Goal: Task Accomplishment & Management: Use online tool/utility

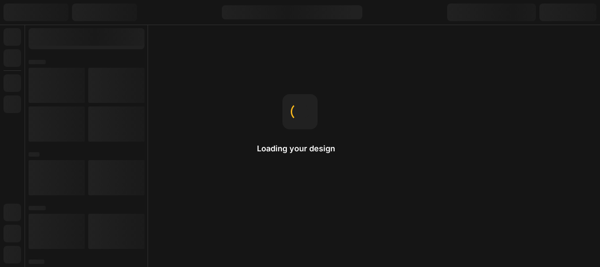
drag, startPoint x: 0, startPoint y: 0, endPoint x: 331, endPoint y: 63, distance: 336.6
click at [331, 63] on div "Loading your design Copy & Paste Right-click to open a menu where you can find …" at bounding box center [300, 133] width 600 height 267
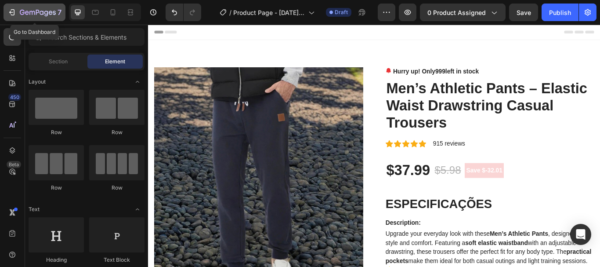
click at [11, 10] on icon "button" at bounding box center [11, 12] width 9 height 9
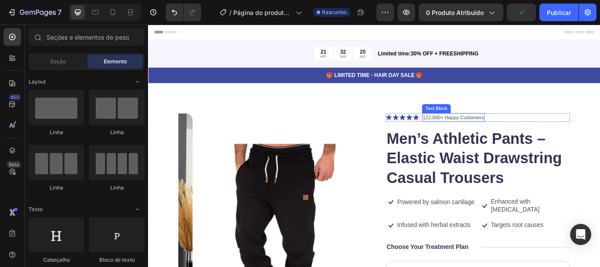
click at [500, 133] on p "122,000+ Happy Customers" at bounding box center [503, 133] width 71 height 9
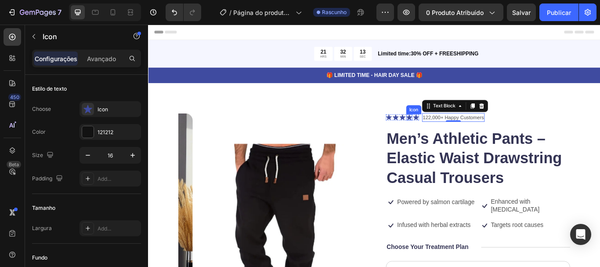
click at [451, 135] on icon at bounding box center [452, 132] width 7 height 7
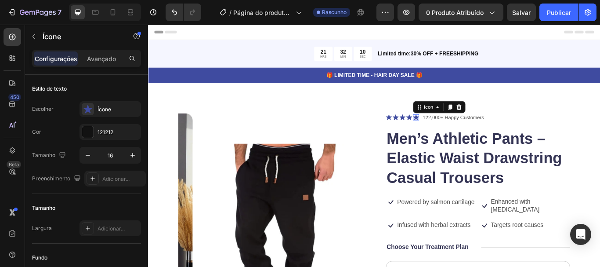
click at [458, 133] on icon at bounding box center [460, 133] width 7 height 7
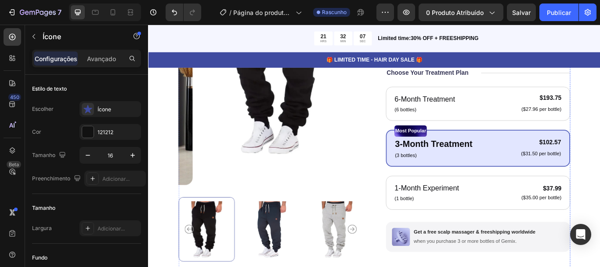
scroll to position [202, 0]
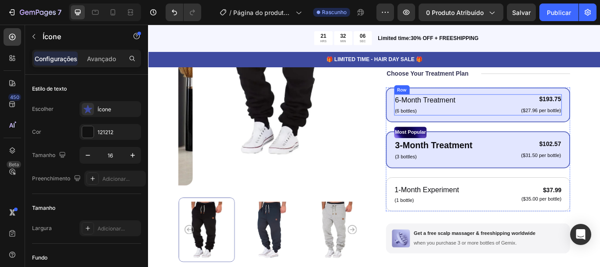
click at [522, 115] on div "6-Month Treatment Text Block (6 bottles) Text Block $193.75 Product Price Produ…" at bounding box center [532, 118] width 195 height 25
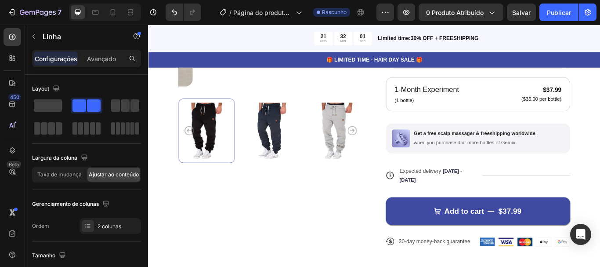
scroll to position [325, 0]
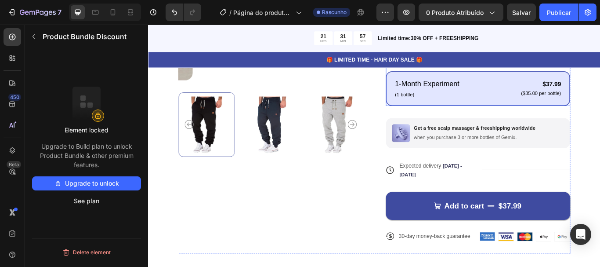
click at [522, 115] on div "1-Month Experiment Text Block (1 bottle) Text Block $37.99 Product Price Produc…" at bounding box center [532, 99] width 215 height 40
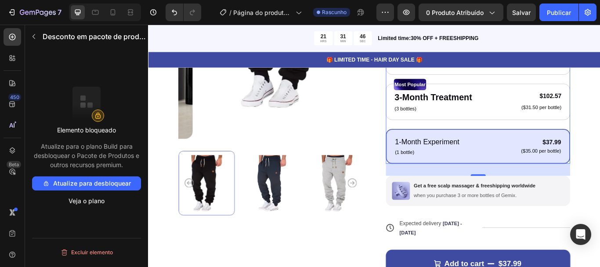
scroll to position [256, 0]
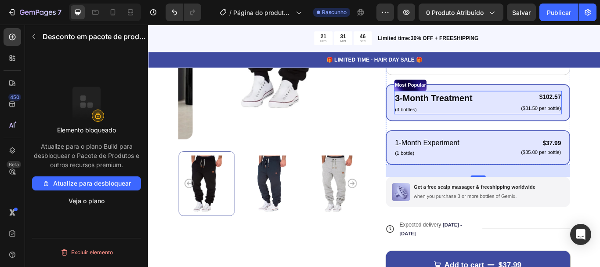
click at [528, 126] on div "3-Month Treatment Text Block (3 bottles) Text Block $102.57 Product Price Produ…" at bounding box center [532, 115] width 195 height 27
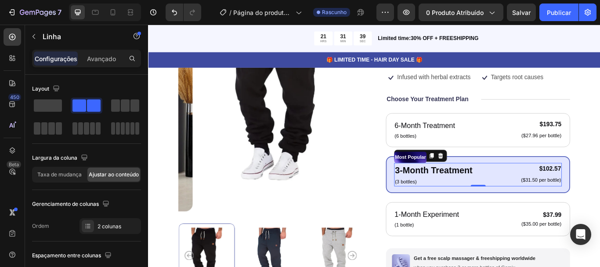
scroll to position [173, 0]
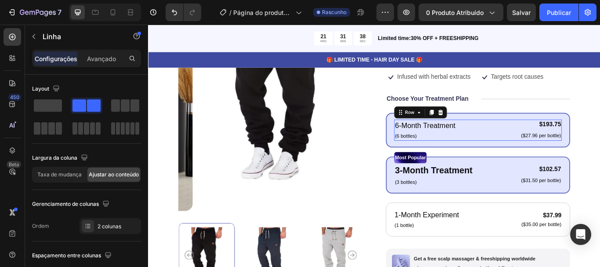
click at [531, 144] on div "6-Month Treatment Text Block (6 bottles) Text Block $193.75 Product Price Produ…" at bounding box center [532, 147] width 195 height 25
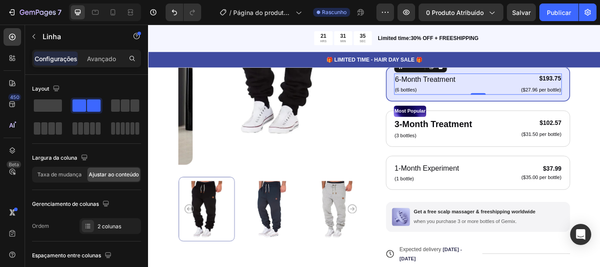
scroll to position [243, 0]
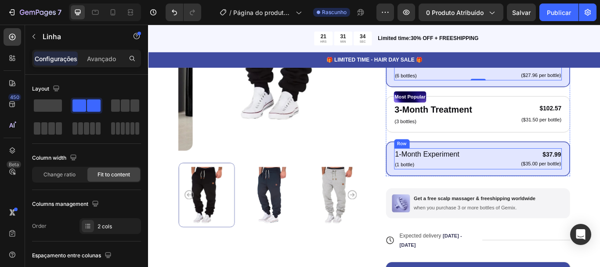
click at [523, 183] on div "1-Month Experiment Text Block (1 bottle) Text Block $37.99 Product Price Produc…" at bounding box center [532, 181] width 195 height 25
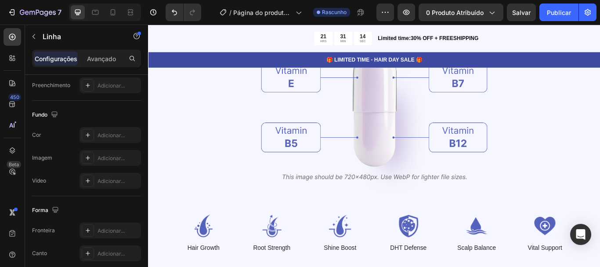
scroll to position [1104, 0]
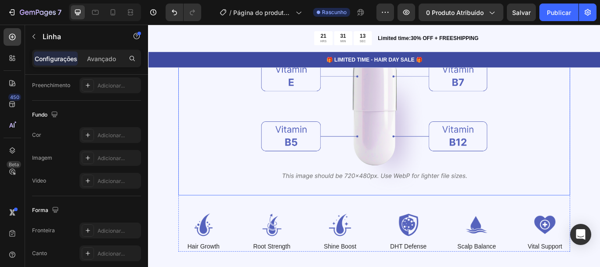
click at [411, 144] on img at bounding box center [411, 127] width 263 height 192
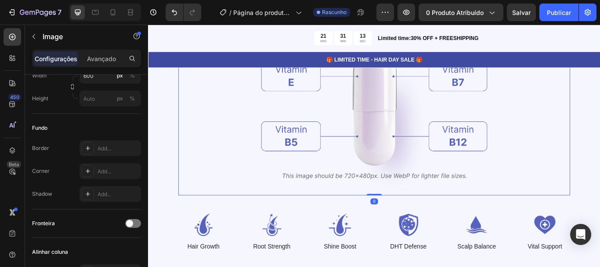
scroll to position [0, 0]
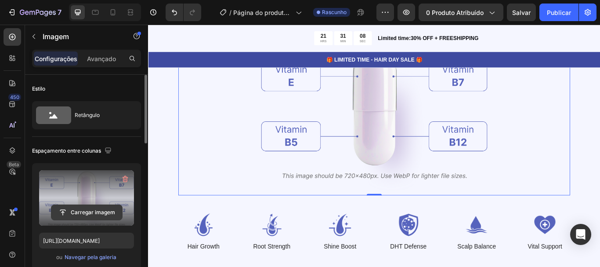
click at [102, 210] on input "file" at bounding box center [86, 212] width 71 height 15
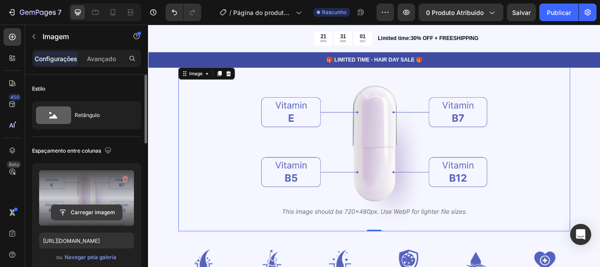
scroll to position [1045, 0]
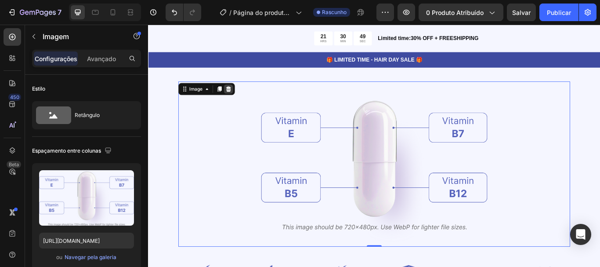
click at [242, 102] on icon at bounding box center [242, 100] width 6 height 6
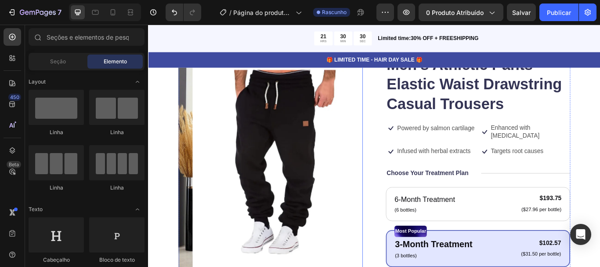
scroll to position [92, 0]
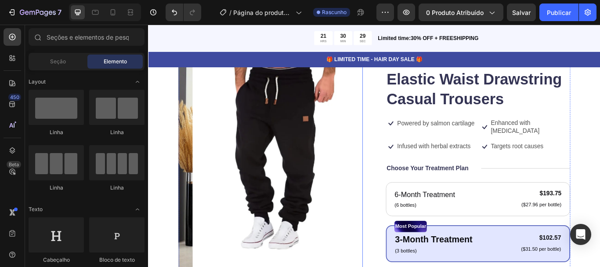
click at [327, 97] on img at bounding box center [307, 179] width 215 height 286
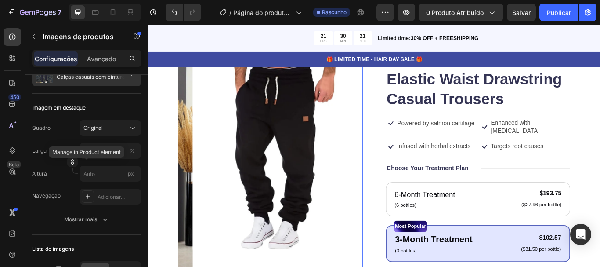
scroll to position [0, 0]
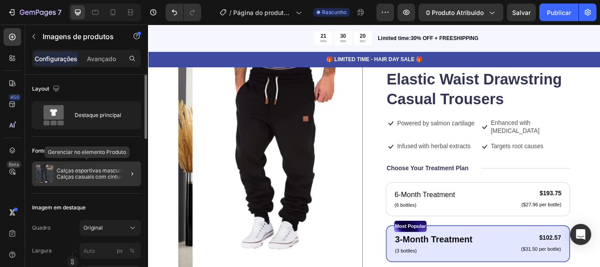
click at [107, 176] on font "Calças esportivas masculinas – Calças casuais com cintura elástica e cordão" at bounding box center [96, 176] width 79 height 19
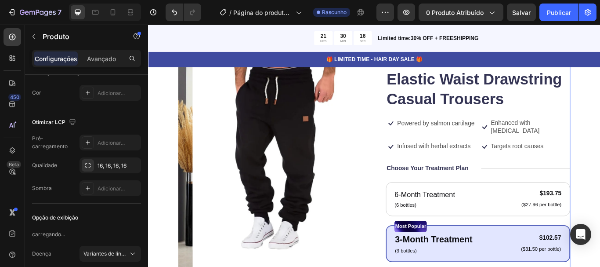
scroll to position [347, 0]
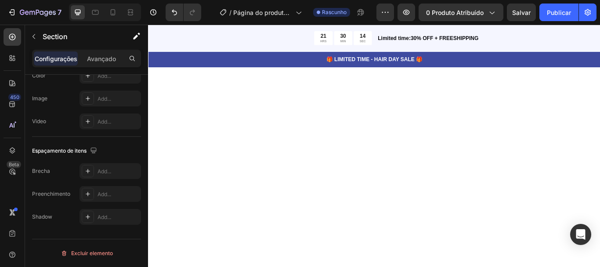
scroll to position [0, 0]
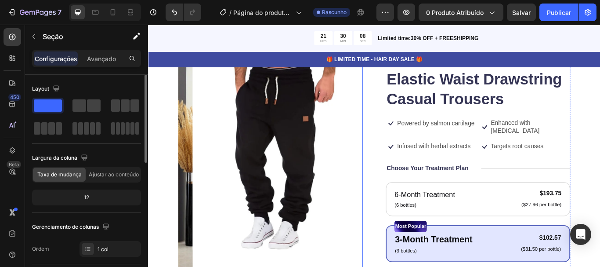
click at [296, 137] on img at bounding box center [307, 179] width 215 height 286
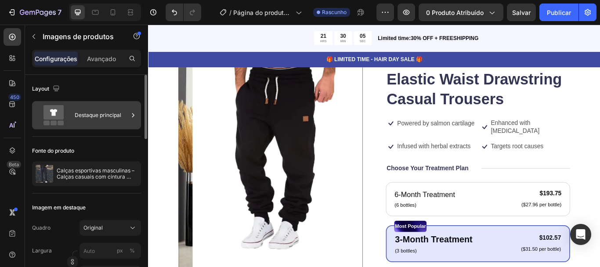
click at [97, 123] on div "Destaque principal" at bounding box center [102, 115] width 54 height 20
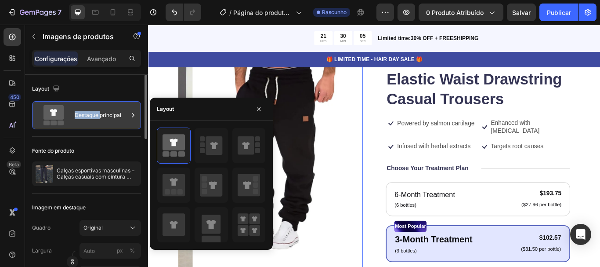
click at [97, 123] on div "Destaque principal" at bounding box center [102, 115] width 54 height 20
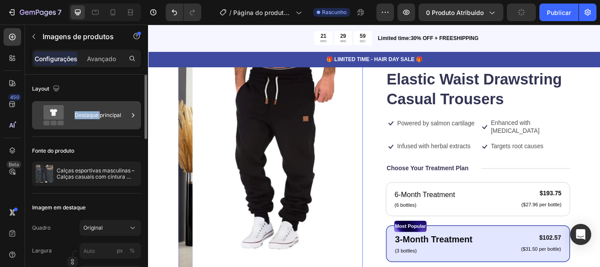
click at [95, 119] on div "Destaque principal" at bounding box center [102, 115] width 54 height 20
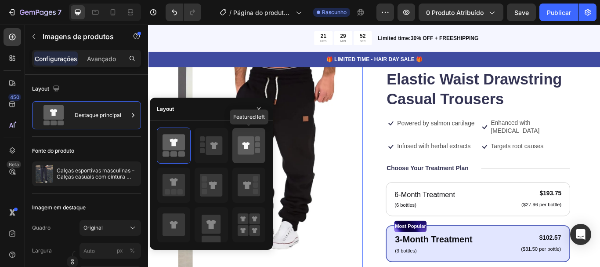
click at [240, 147] on icon at bounding box center [246, 145] width 17 height 18
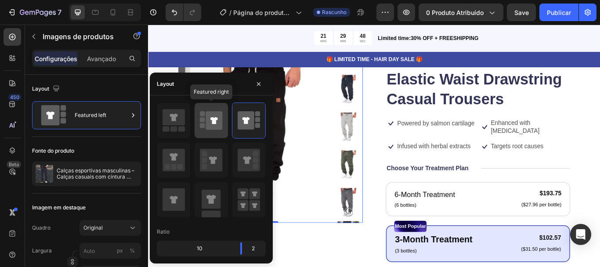
click at [201, 128] on icon at bounding box center [211, 120] width 22 height 25
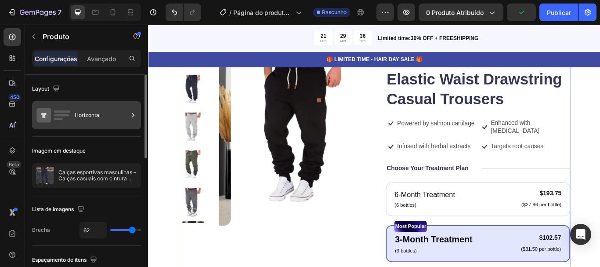
click at [90, 121] on div "Horizontal" at bounding box center [102, 115] width 54 height 20
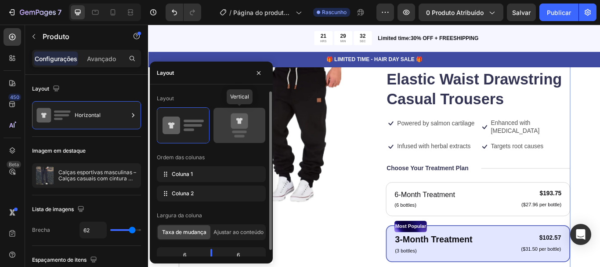
click at [245, 124] on icon at bounding box center [239, 120] width 17 height 15
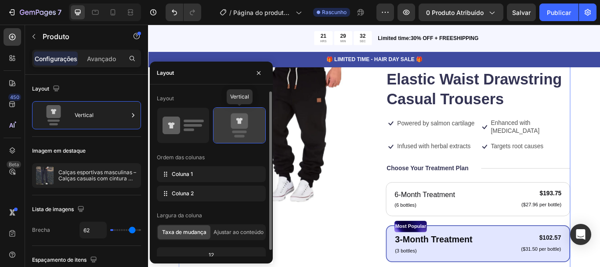
type input "0"
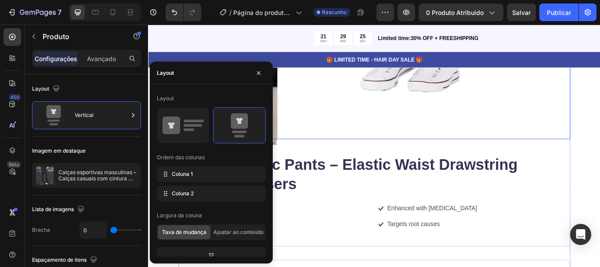
scroll to position [458, 0]
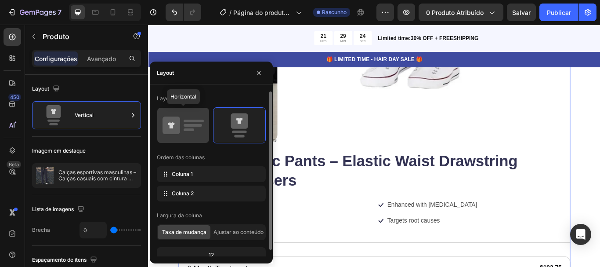
click at [190, 126] on rect at bounding box center [193, 125] width 18 height 3
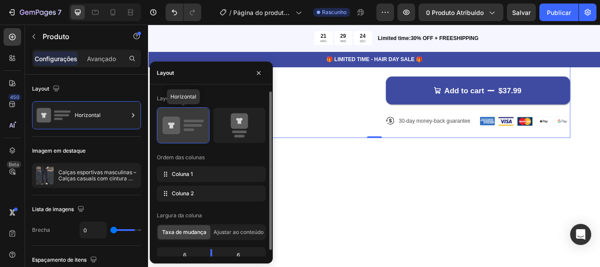
type input "62"
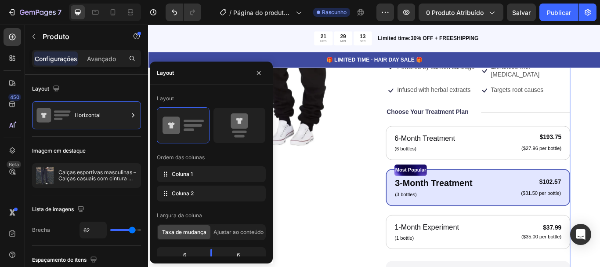
scroll to position [130, 0]
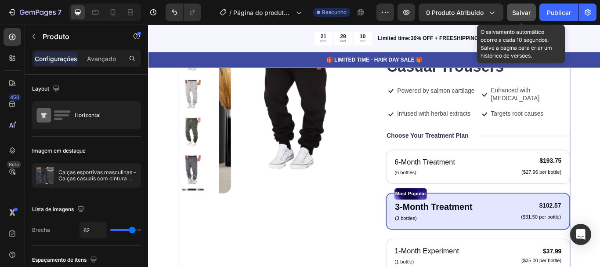
click at [520, 8] on div "Salvar" at bounding box center [521, 12] width 18 height 9
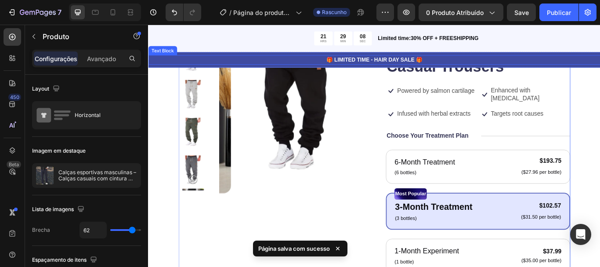
click at [599, 66] on p "🎁 LIMITED TIME - HAIR DAY SALE 🎁" at bounding box center [411, 65] width 525 height 9
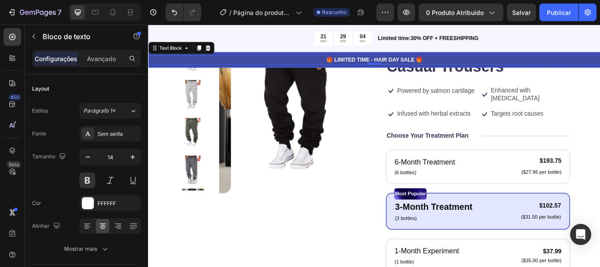
click at [576, 57] on div "🎁 LIMITED TIME - HAIR DAY SALE 🎁 Text Block 0 Row" at bounding box center [411, 66] width 527 height 18
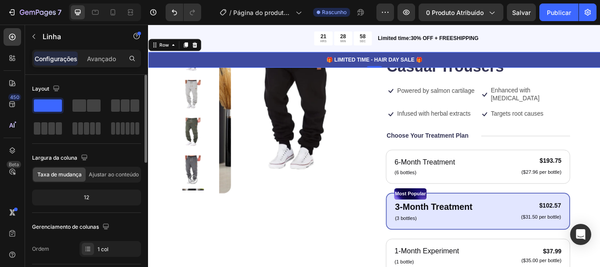
click at [51, 110] on span at bounding box center [48, 105] width 28 height 12
click at [90, 106] on span at bounding box center [94, 105] width 14 height 12
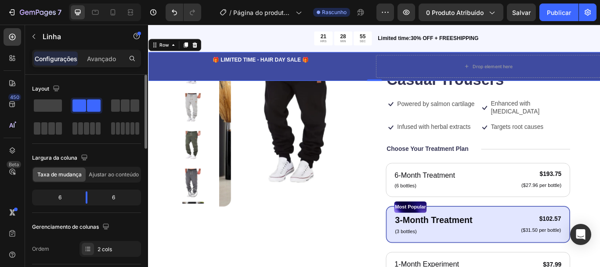
scroll to position [145, 0]
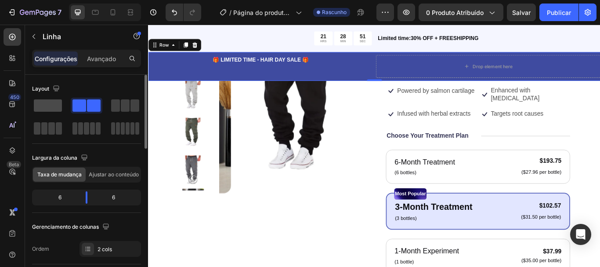
click at [53, 105] on span at bounding box center [48, 105] width 28 height 12
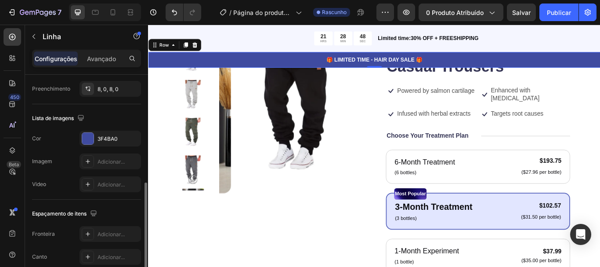
scroll to position [259, 0]
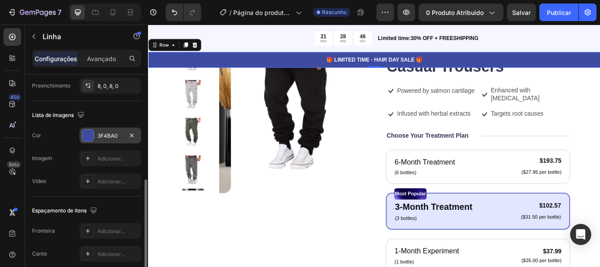
click at [88, 138] on div at bounding box center [87, 135] width 11 height 11
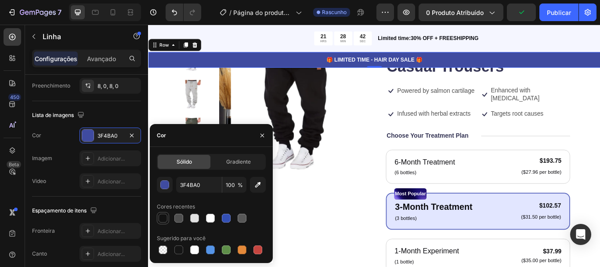
click at [163, 218] on div at bounding box center [163, 217] width 9 height 9
type input "121212"
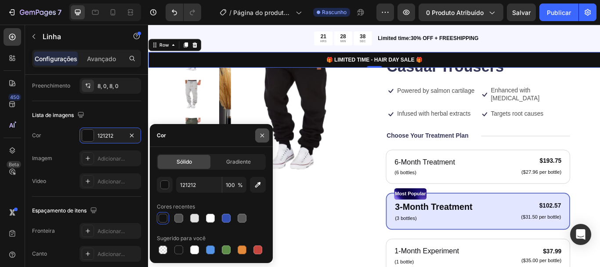
click at [261, 137] on icon "button" at bounding box center [262, 135] width 4 height 4
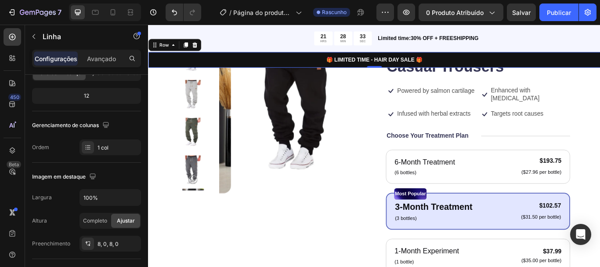
scroll to position [0, 0]
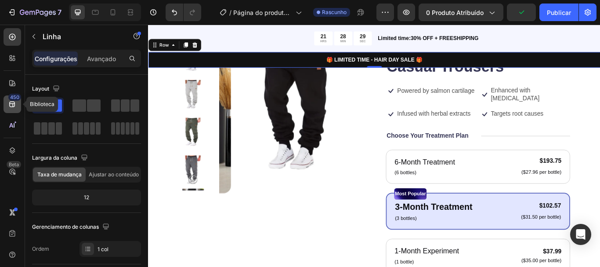
click at [12, 102] on icon at bounding box center [12, 104] width 9 height 9
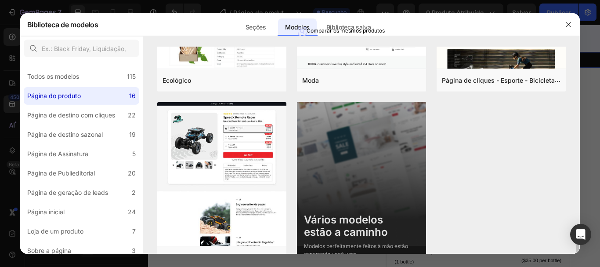
scroll to position [856, 0]
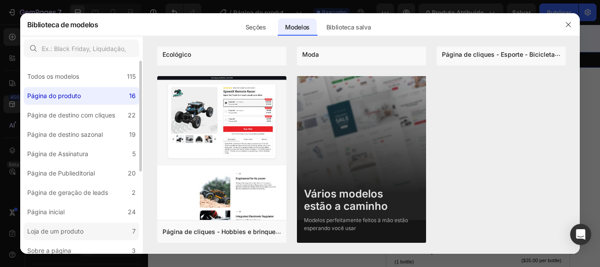
click at [79, 232] on font "Loja de um produto" at bounding box center [55, 230] width 56 height 7
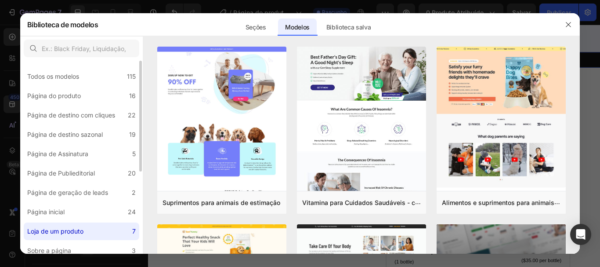
scroll to position [0, 0]
click at [97, 96] on label "Página do produto 16" at bounding box center [81, 96] width 115 height 18
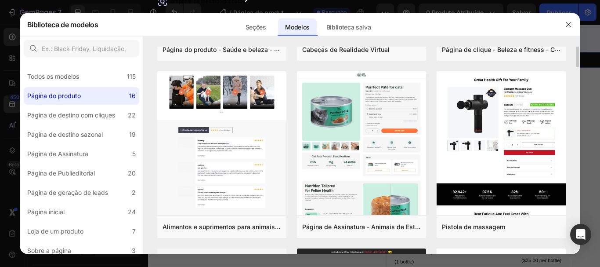
scroll to position [112, 0]
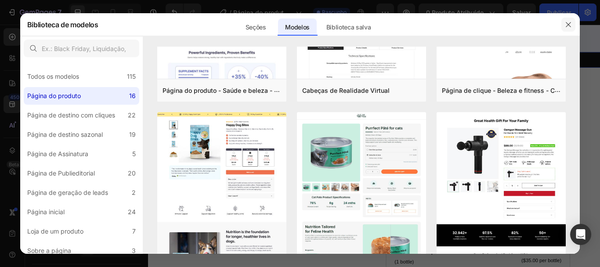
click at [568, 25] on icon "button" at bounding box center [568, 24] width 7 height 7
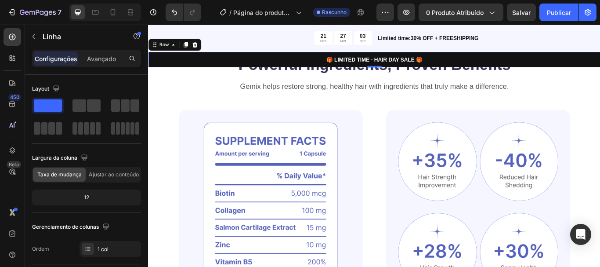
scroll to position [600, 0]
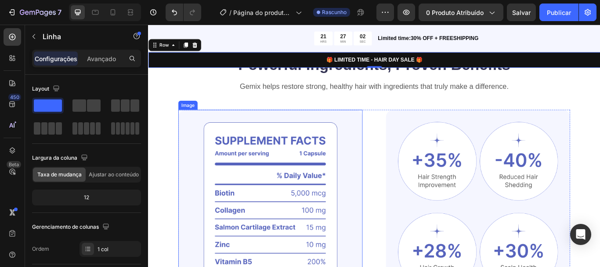
click at [345, 209] on img at bounding box center [290, 249] width 215 height 250
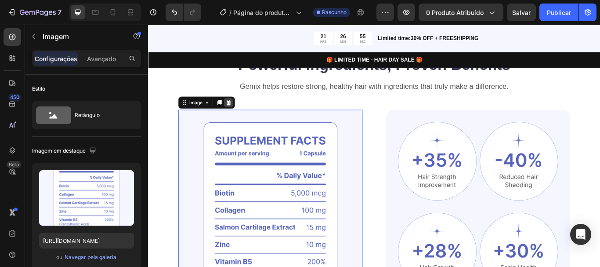
click at [243, 115] on icon at bounding box center [242, 115] width 6 height 6
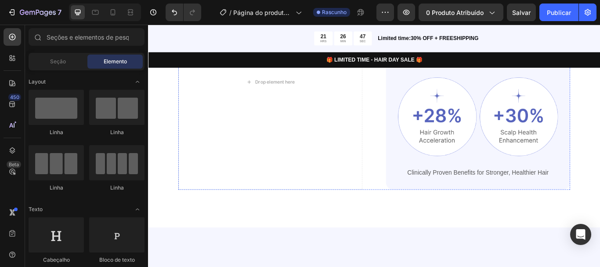
scroll to position [759, 0]
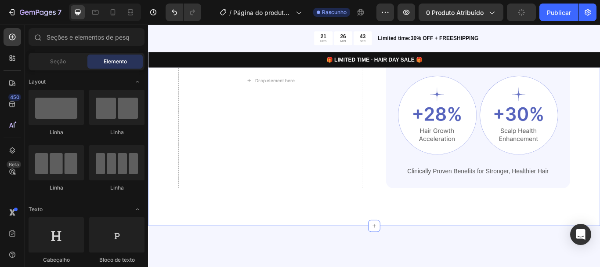
click at [599, 226] on div "Powerful Ingredients, Proven Benefits Heading Gemix helps restore strong, healt…" at bounding box center [411, 79] width 527 height 360
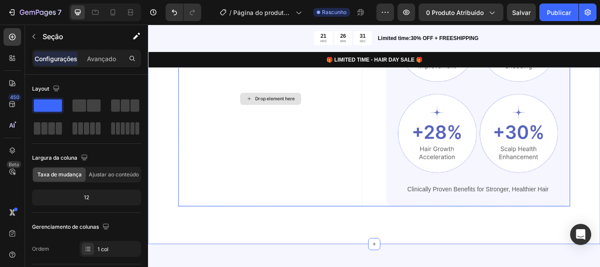
scroll to position [758, 0]
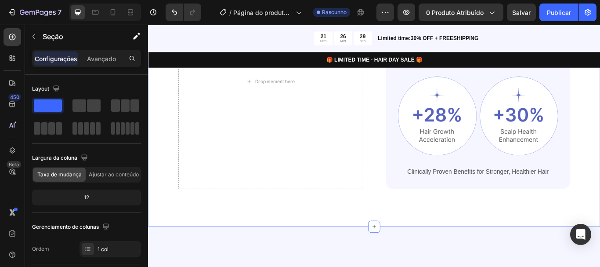
click at [257, 229] on div "Powerful Ingredients, Proven Benefits Heading Gemix helps restore strong, healt…" at bounding box center [411, 80] width 527 height 360
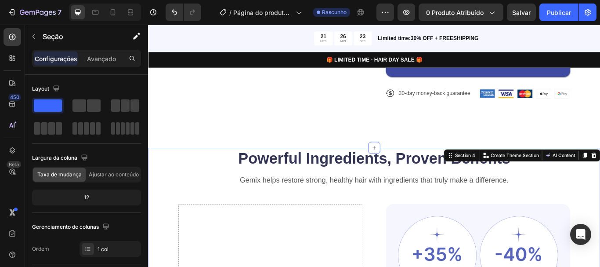
scroll to position [429, 0]
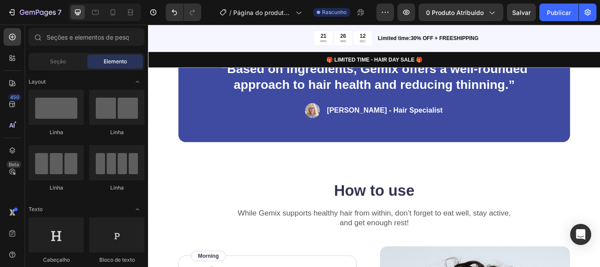
scroll to position [897, 0]
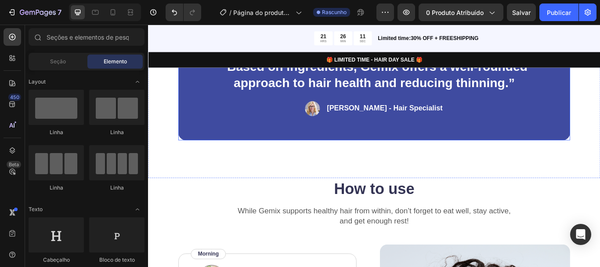
click at [503, 134] on div "“Based on ingredients, Gemix offers a well-rounded approach to hair health and …" at bounding box center [411, 98] width 457 height 124
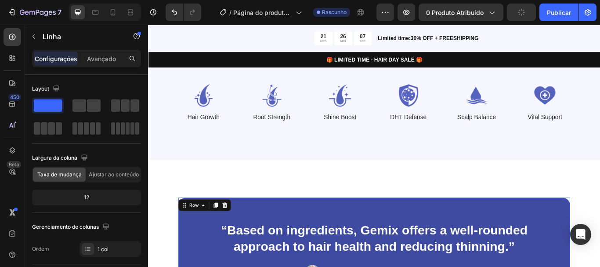
scroll to position [707, 0]
click at [238, 238] on div at bounding box center [237, 234] width 11 height 11
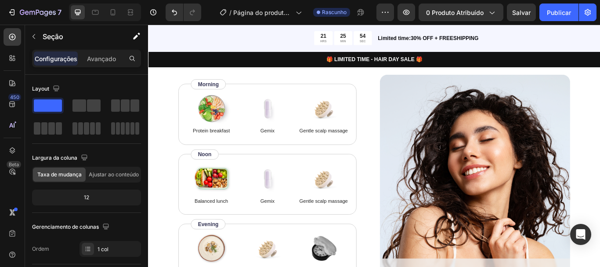
scroll to position [1002, 0]
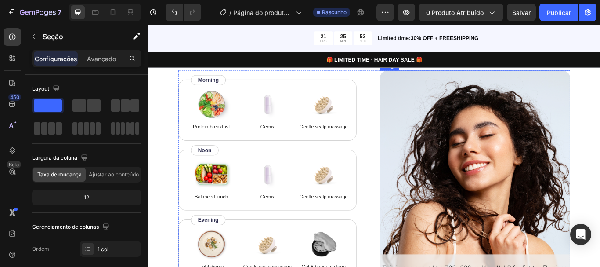
click at [514, 221] on img at bounding box center [529, 200] width 222 height 245
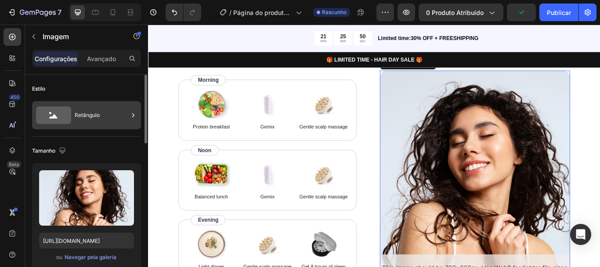
click at [117, 112] on div "Retângulo" at bounding box center [102, 115] width 54 height 20
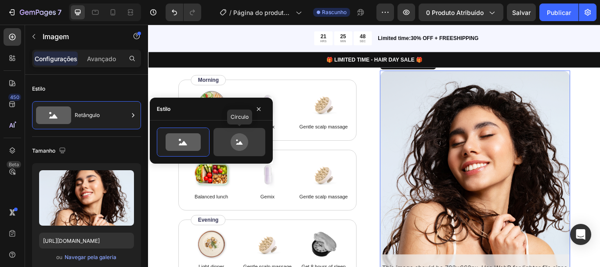
click at [228, 139] on icon at bounding box center [239, 142] width 41 height 18
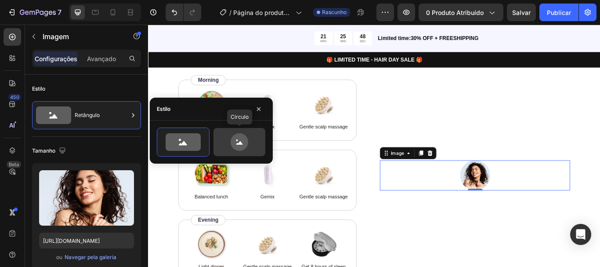
type input "80"
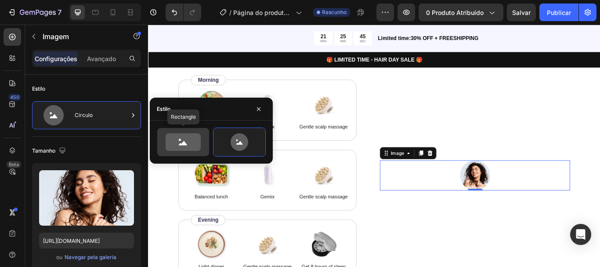
click at [197, 141] on icon at bounding box center [183, 142] width 35 height 18
type input "100"
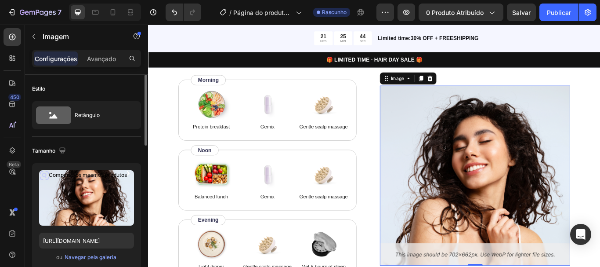
click at [124, 134] on div "Estilo Retângulo" at bounding box center [86, 106] width 109 height 62
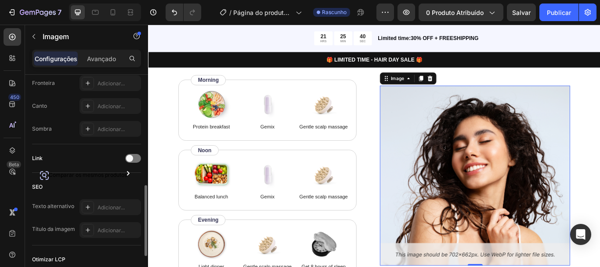
scroll to position [332, 0]
click at [134, 155] on div at bounding box center [133, 156] width 16 height 9
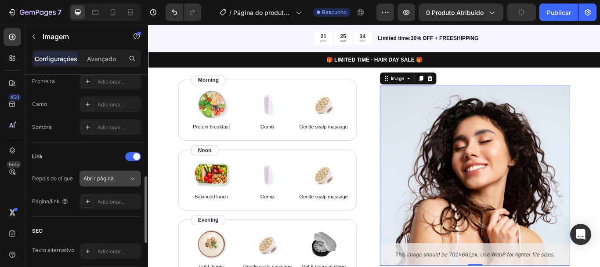
click at [130, 179] on icon at bounding box center [132, 178] width 9 height 9
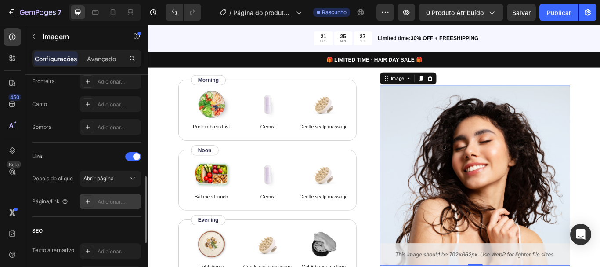
click at [119, 200] on font "Adicionar..." at bounding box center [110, 201] width 27 height 7
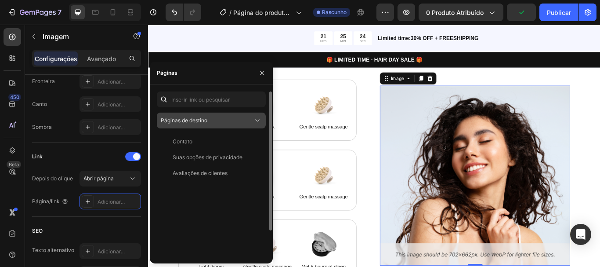
click at [184, 123] on span "Páginas de destino" at bounding box center [184, 120] width 47 height 8
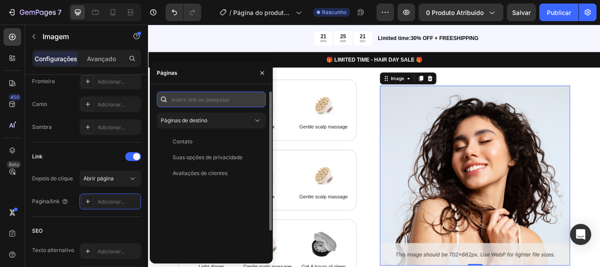
click at [199, 101] on input "text" at bounding box center [211, 99] width 109 height 16
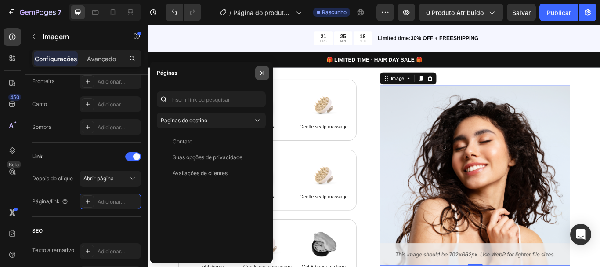
click at [260, 75] on icon "button" at bounding box center [262, 72] width 7 height 7
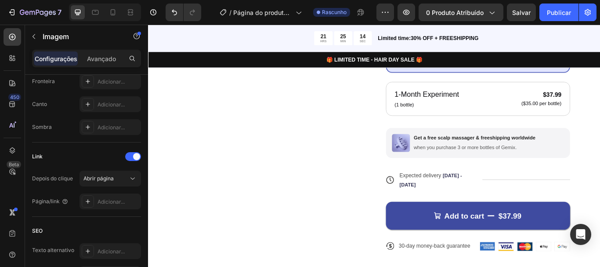
scroll to position [300, 0]
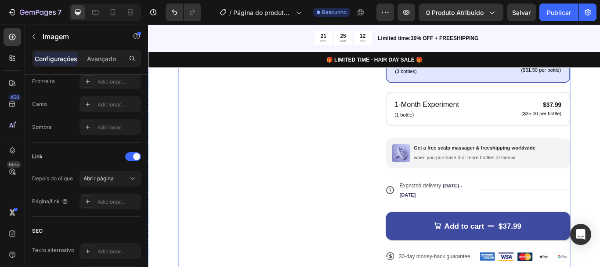
click at [520, 266] on div "Icon Icon Icon Icon Icon Icon List 122,000+ Happy Customers Text Block Row Men’…" at bounding box center [532, 70] width 215 height 487
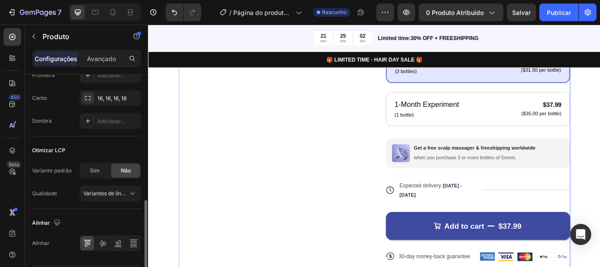
scroll to position [328, 0]
click at [97, 173] on font "Sim" at bounding box center [95, 169] width 10 height 7
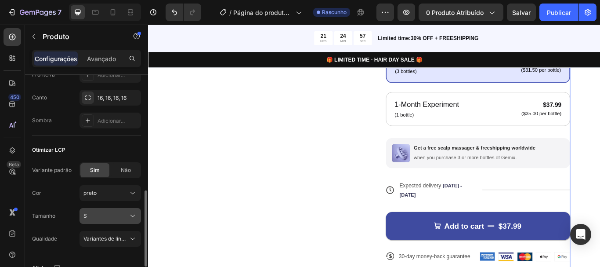
click at [119, 219] on div "S" at bounding box center [104, 216] width 43 height 8
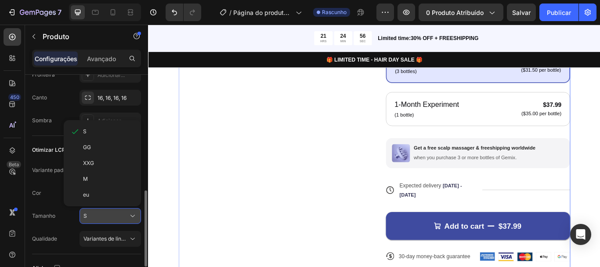
click at [119, 219] on div "S" at bounding box center [104, 216] width 43 height 8
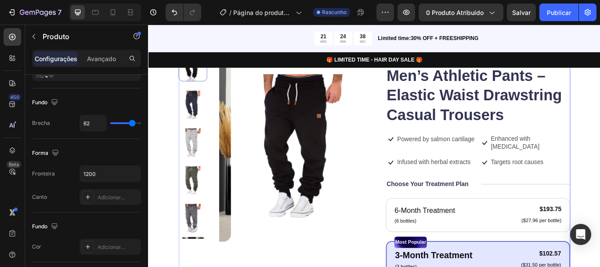
scroll to position [51, 0]
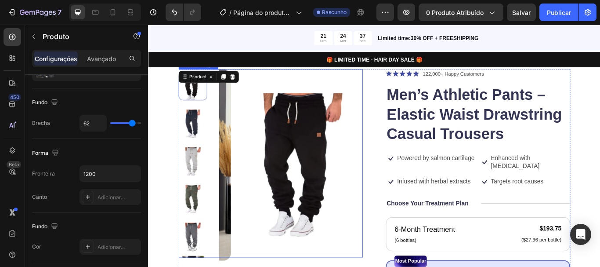
click at [349, 215] on img at bounding box center [327, 188] width 167 height 223
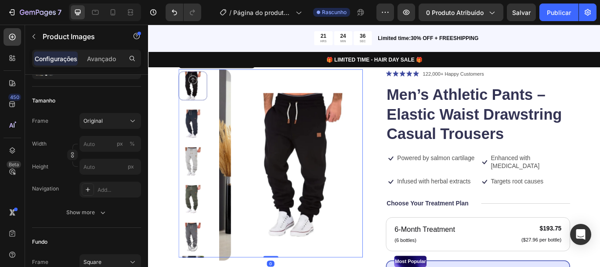
scroll to position [0, 0]
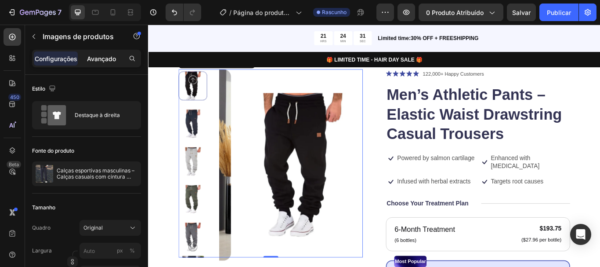
click at [115, 54] on p "Avançado" at bounding box center [101, 58] width 29 height 9
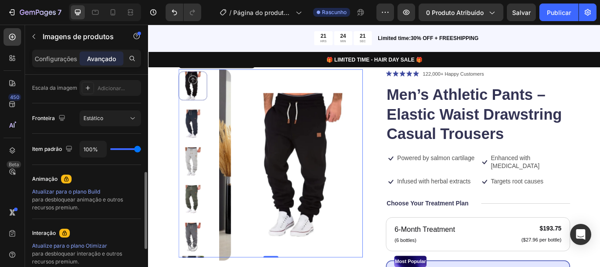
scroll to position [287, 0]
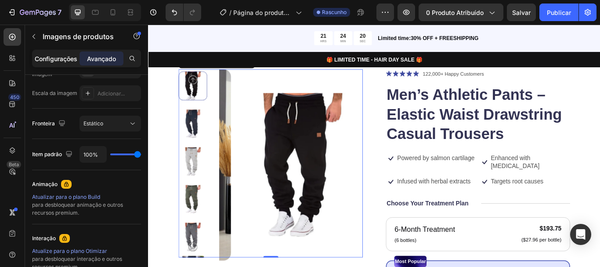
click at [71, 56] on font "Configurações" at bounding box center [56, 58] width 43 height 7
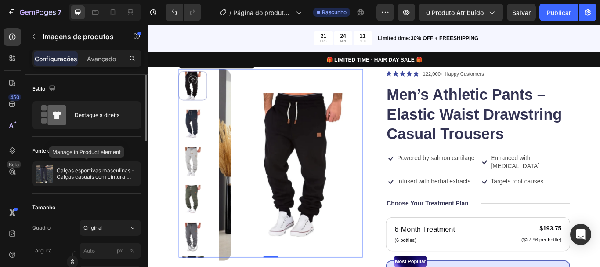
scroll to position [7, 0]
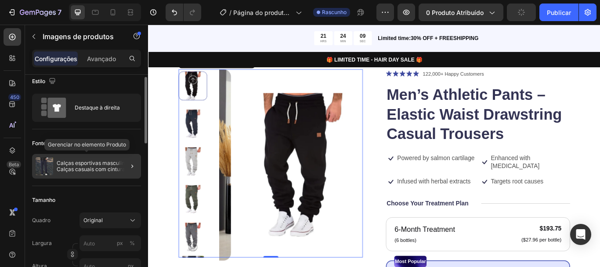
click at [88, 175] on div "Calças esportivas masculinas – Calças casuais com cintura elástica e cordão" at bounding box center [86, 166] width 109 height 25
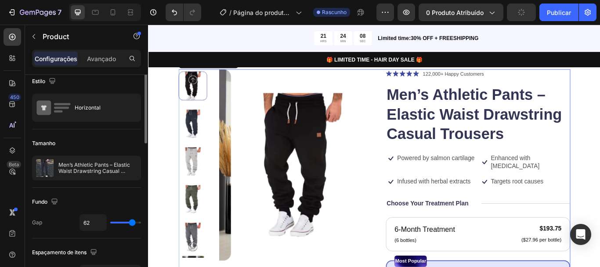
scroll to position [0, 0]
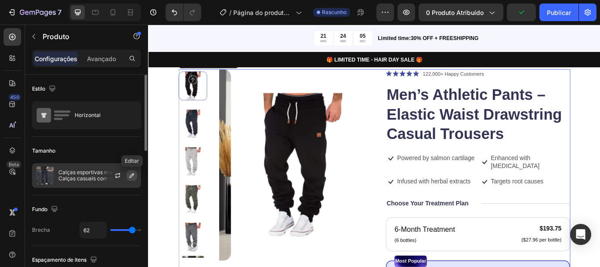
click at [132, 173] on icon "button" at bounding box center [131, 175] width 7 height 7
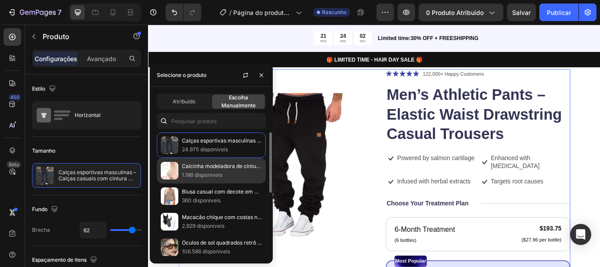
click at [200, 173] on font "1.186 disponíveis" at bounding box center [202, 174] width 40 height 7
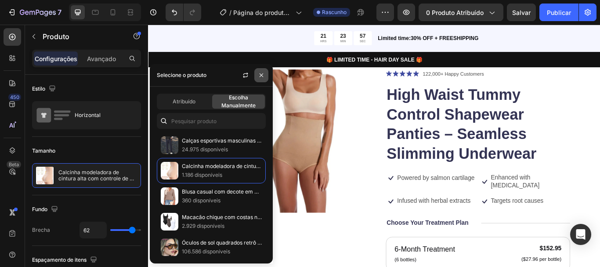
click at [261, 72] on icon "button" at bounding box center [261, 75] width 7 height 7
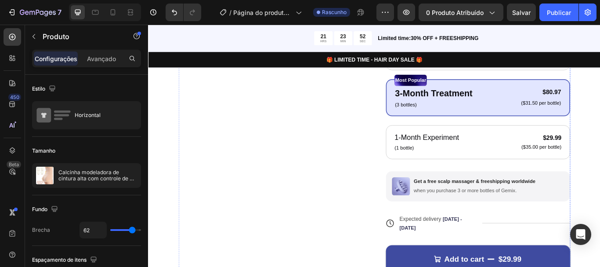
scroll to position [270, 0]
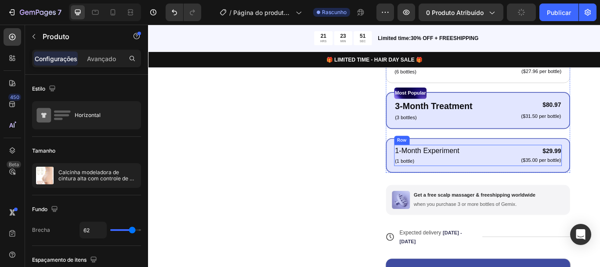
click at [538, 185] on div "1-Month Experiment Text Block (1 bottle) Text Block $29.99 Product Price Produc…" at bounding box center [532, 177] width 195 height 25
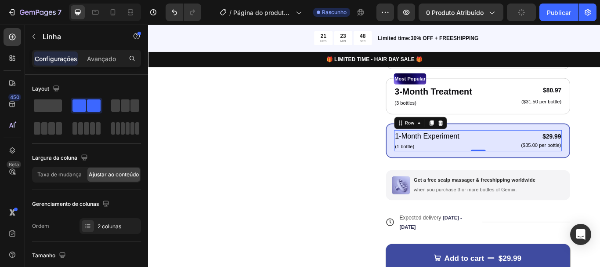
scroll to position [232, 0]
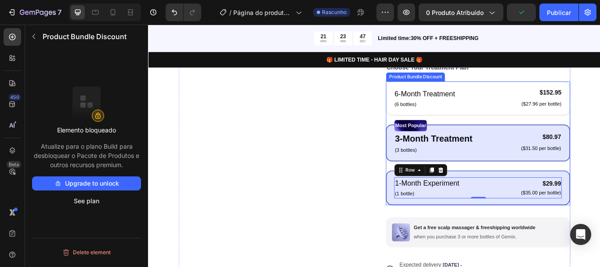
click at [552, 179] on div "Most Popular Text Block 3-Month Treatment Text Block (3 bottles) Text Block $80…" at bounding box center [532, 162] width 215 height 43
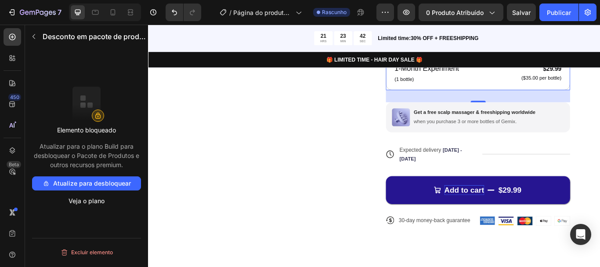
scroll to position [365, 0]
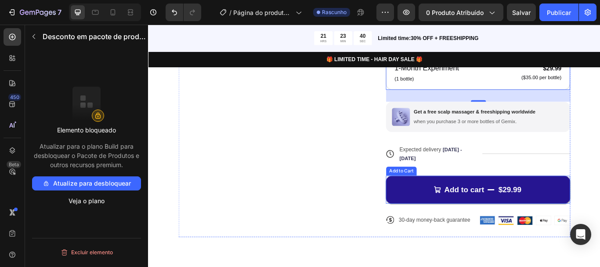
click at [599, 214] on button "Add to cart $29.99" at bounding box center [532, 217] width 215 height 32
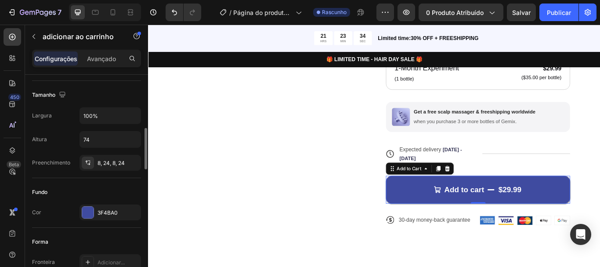
scroll to position [139, 0]
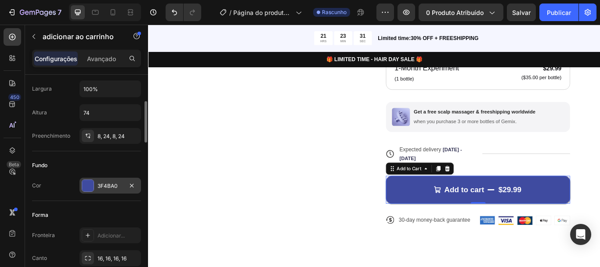
click at [90, 188] on div at bounding box center [87, 185] width 11 height 11
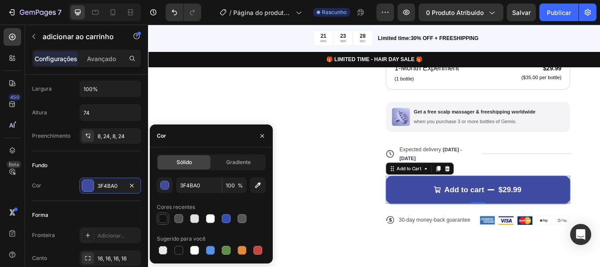
click at [162, 222] on div at bounding box center [163, 218] width 9 height 9
type input "121212"
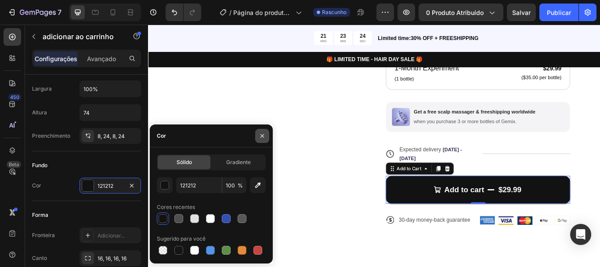
click at [267, 138] on button "button" at bounding box center [262, 136] width 14 height 14
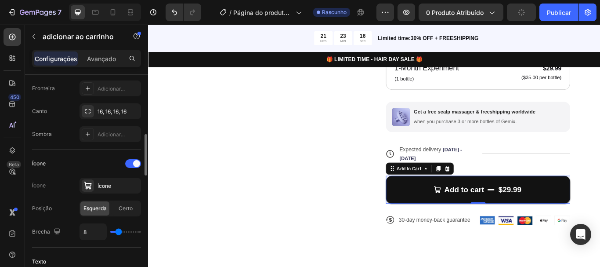
scroll to position [290, 0]
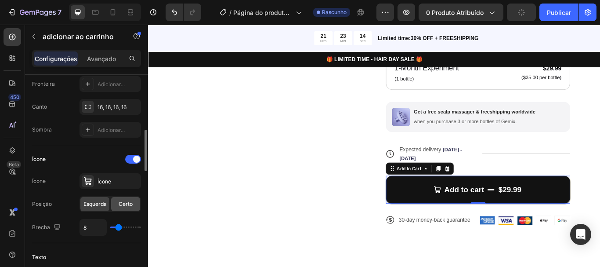
click at [126, 200] on font "Certo" at bounding box center [126, 203] width 14 height 7
click at [98, 203] on font "Esquerda" at bounding box center [94, 203] width 23 height 7
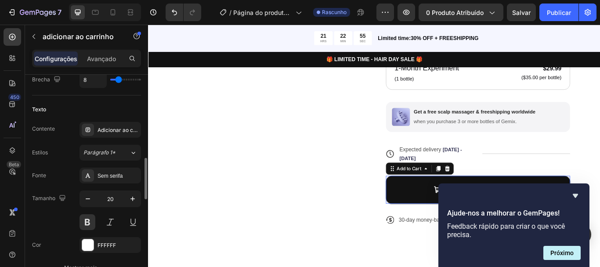
scroll to position [439, 0]
click at [574, 194] on icon "Ocultar pesquisa" at bounding box center [575, 196] width 5 height 4
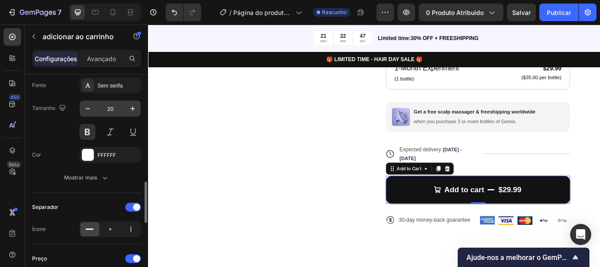
scroll to position [533, 0]
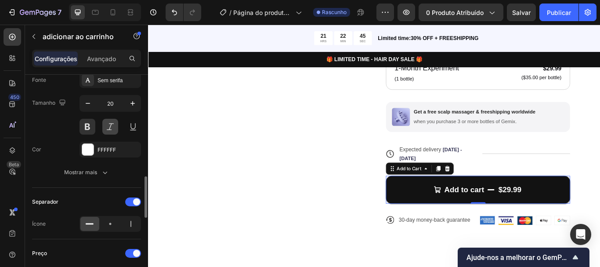
click at [105, 130] on button at bounding box center [110, 127] width 16 height 16
click at [134, 128] on button at bounding box center [133, 127] width 16 height 16
click at [91, 126] on button at bounding box center [87, 127] width 16 height 16
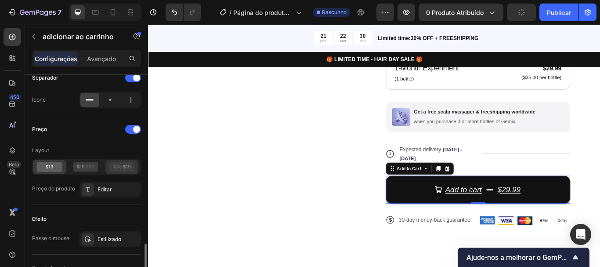
scroll to position [697, 0]
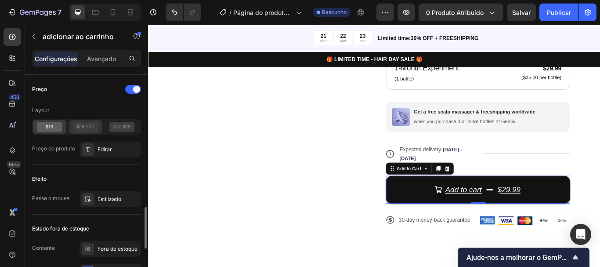
click at [93, 126] on icon at bounding box center [85, 127] width 25 height 10
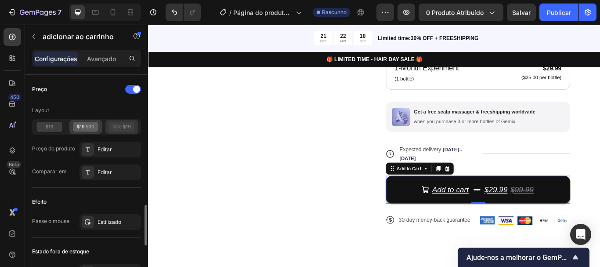
click at [115, 127] on icon at bounding box center [117, 126] width 9 height 0
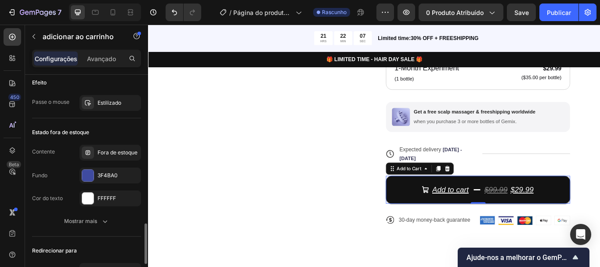
scroll to position [813, 0]
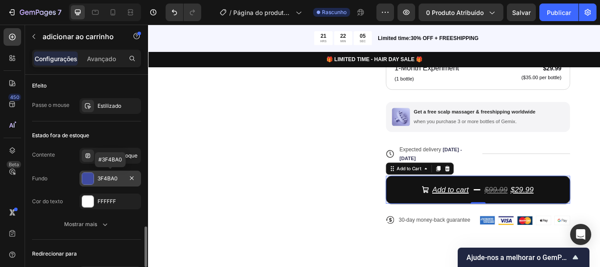
click at [83, 179] on div at bounding box center [87, 178] width 11 height 11
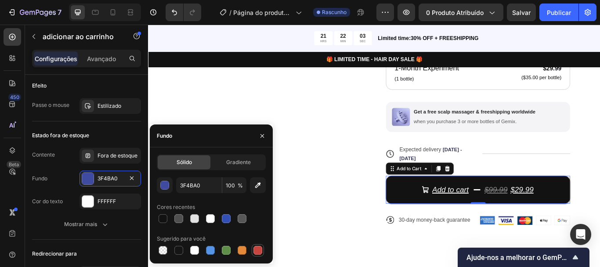
click at [260, 250] on div at bounding box center [257, 249] width 9 height 9
type input "C5453F"
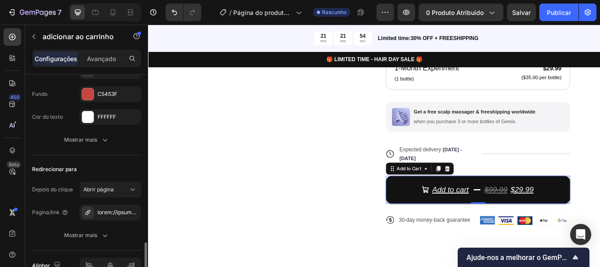
scroll to position [900, 0]
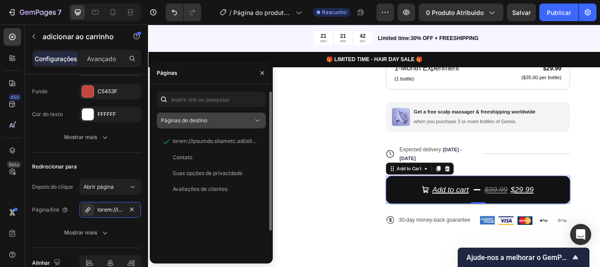
click at [213, 117] on div "Páginas de destino" at bounding box center [207, 120] width 92 height 8
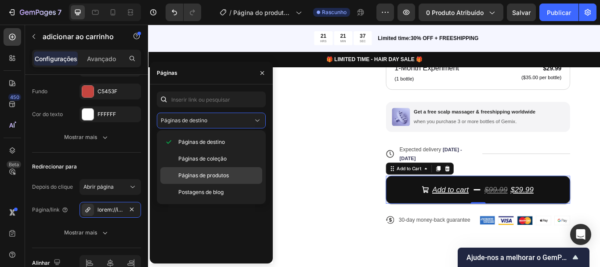
click at [209, 170] on div "Páginas de produtos" at bounding box center [211, 175] width 102 height 17
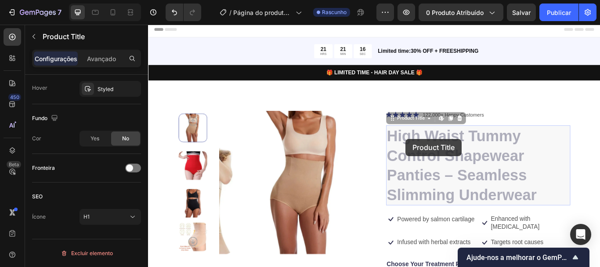
scroll to position [0, 0]
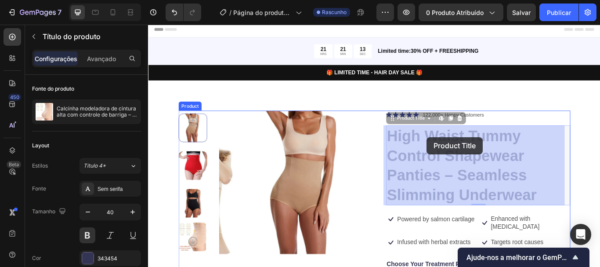
drag, startPoint x: 445, startPoint y: 156, endPoint x: 471, endPoint y: 155, distance: 25.9
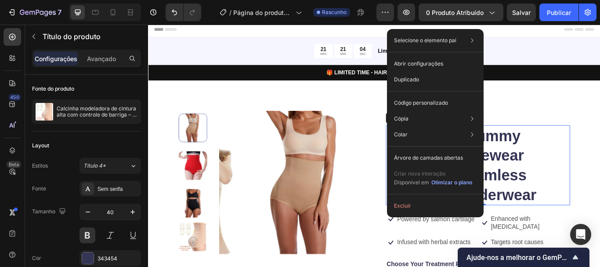
click at [587, 212] on h1 "High Waist Tummy Control Shapewear Panties – Seamless Slimming Underwear" at bounding box center [532, 188] width 215 height 93
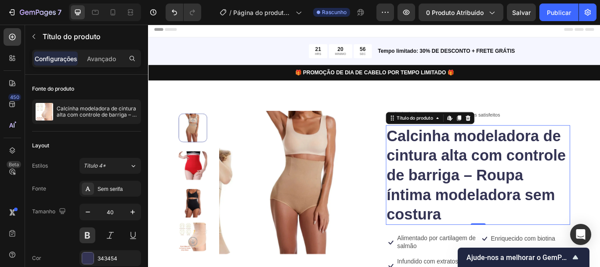
click at [457, 177] on font "Calcinha modeladora de cintura alta com controle de barriga – Roupa íntima mode…" at bounding box center [530, 199] width 209 height 111
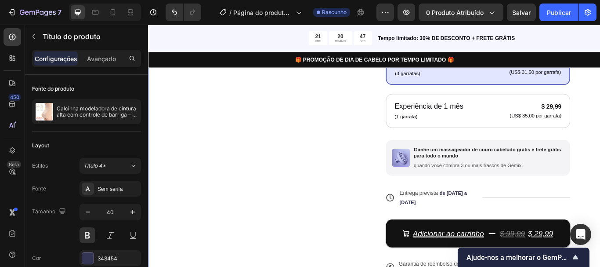
scroll to position [460, 0]
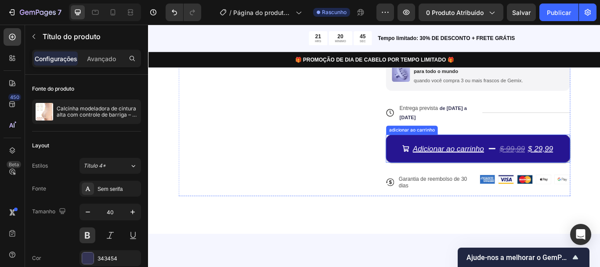
click at [489, 184] on button "Adicionar ao carrinho $ 99,99 $ 29,99" at bounding box center [532, 169] width 215 height 32
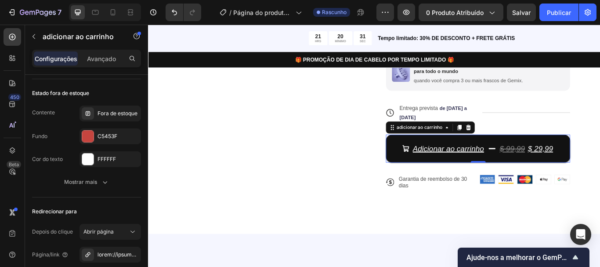
scroll to position [946, 0]
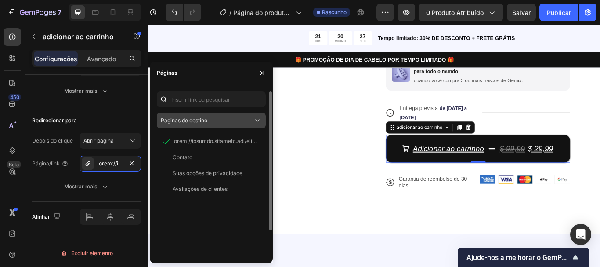
click at [213, 121] on div "Páginas de destino" at bounding box center [207, 120] width 92 height 8
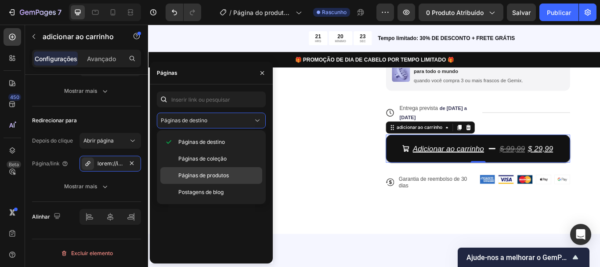
click at [213, 170] on div "Páginas de produtos" at bounding box center [211, 175] width 102 height 17
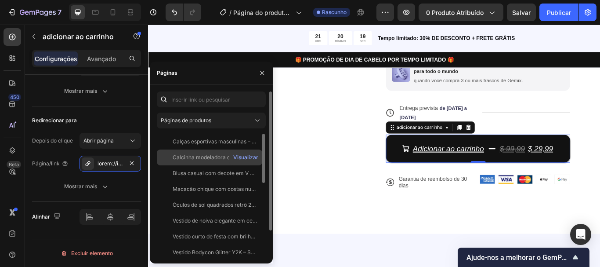
click at [219, 157] on font "Calcinha modeladora de cintura alta com controle de barriga – Roupa íntima mode…" at bounding box center [299, 157] width 252 height 7
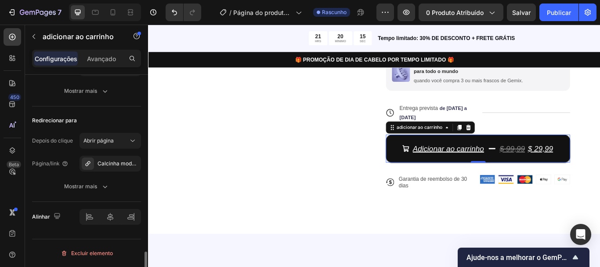
click at [92, 203] on div "Alinhar" at bounding box center [86, 217] width 109 height 30
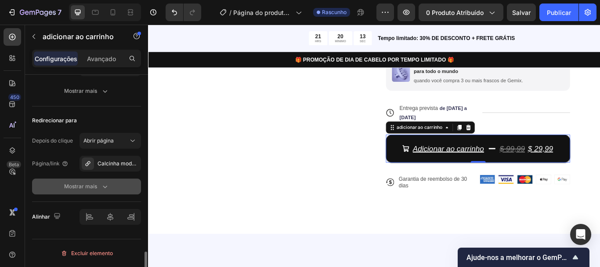
click at [97, 190] on div "Mostrar mais" at bounding box center [86, 186] width 45 height 9
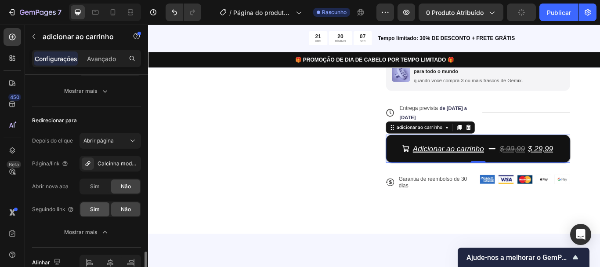
click at [99, 204] on div "Sim" at bounding box center [94, 209] width 29 height 14
click at [121, 204] on div "Não" at bounding box center [125, 209] width 29 height 14
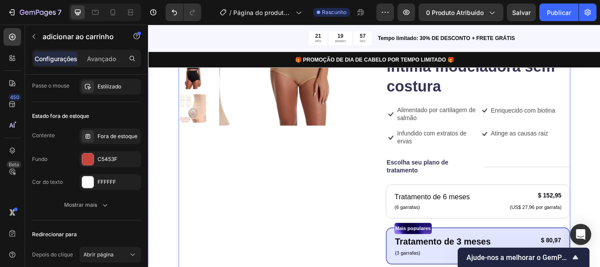
scroll to position [133, 0]
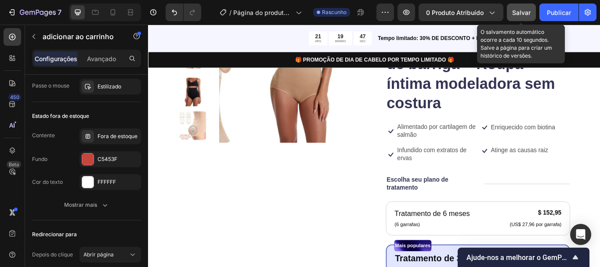
click at [522, 13] on font "Salvar" at bounding box center [521, 12] width 18 height 7
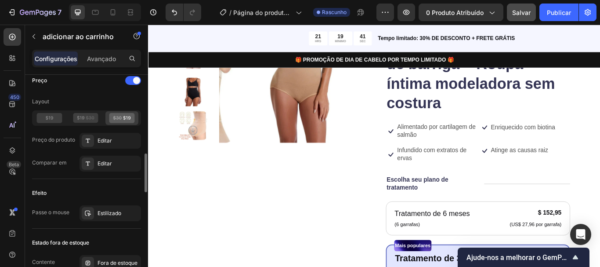
scroll to position [665, 0]
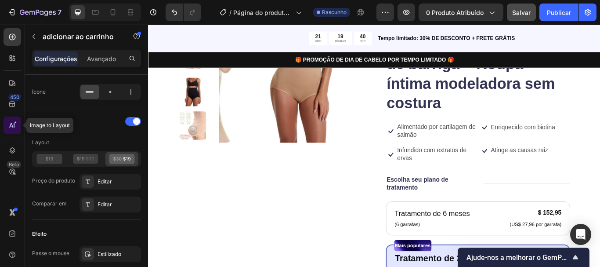
click at [9, 126] on icon at bounding box center [12, 125] width 9 height 9
